Goal: Navigation & Orientation: Go to known website

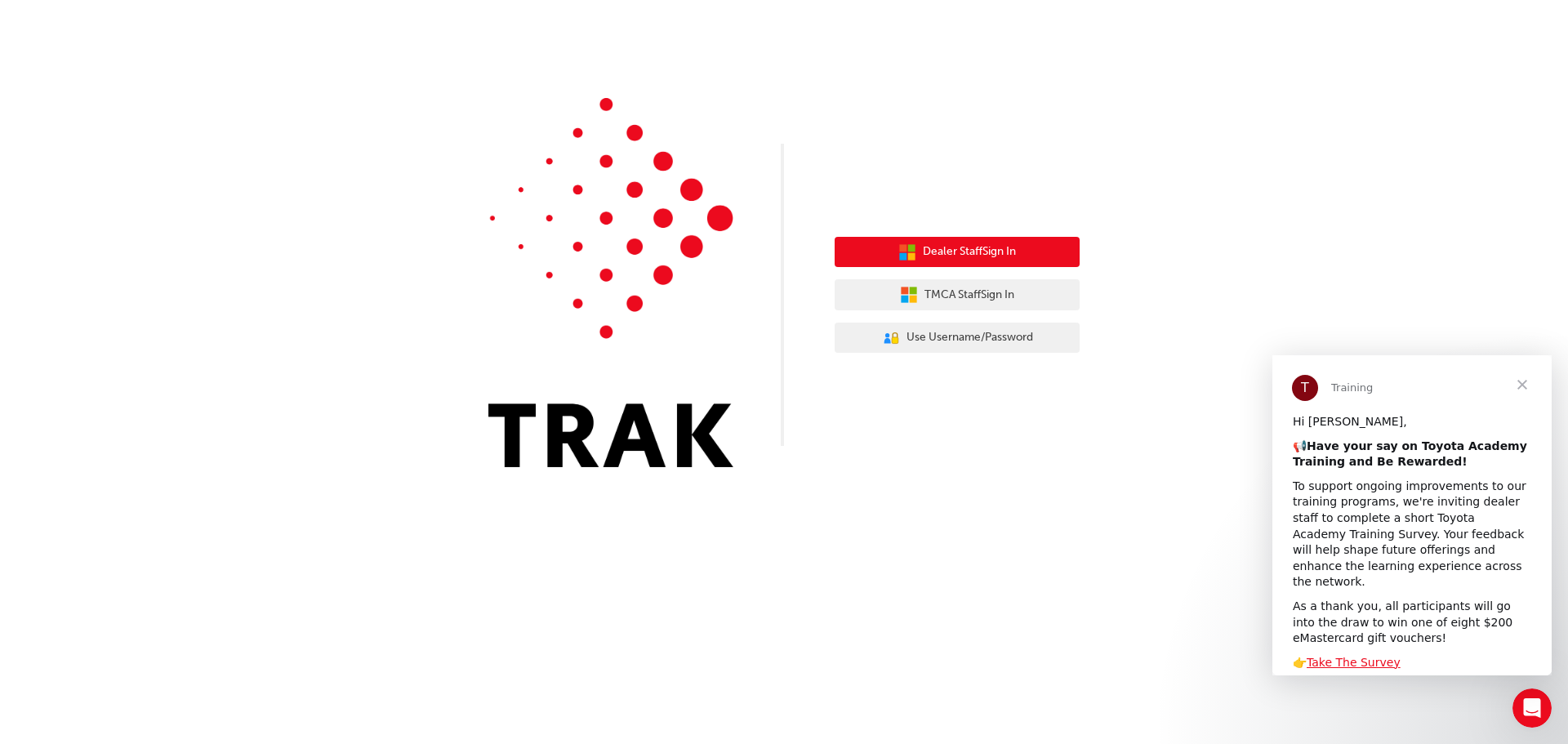
click at [951, 254] on span "Dealer Staff Sign In" at bounding box center [970, 252] width 93 height 19
